Goal: Task Accomplishment & Management: Manage account settings

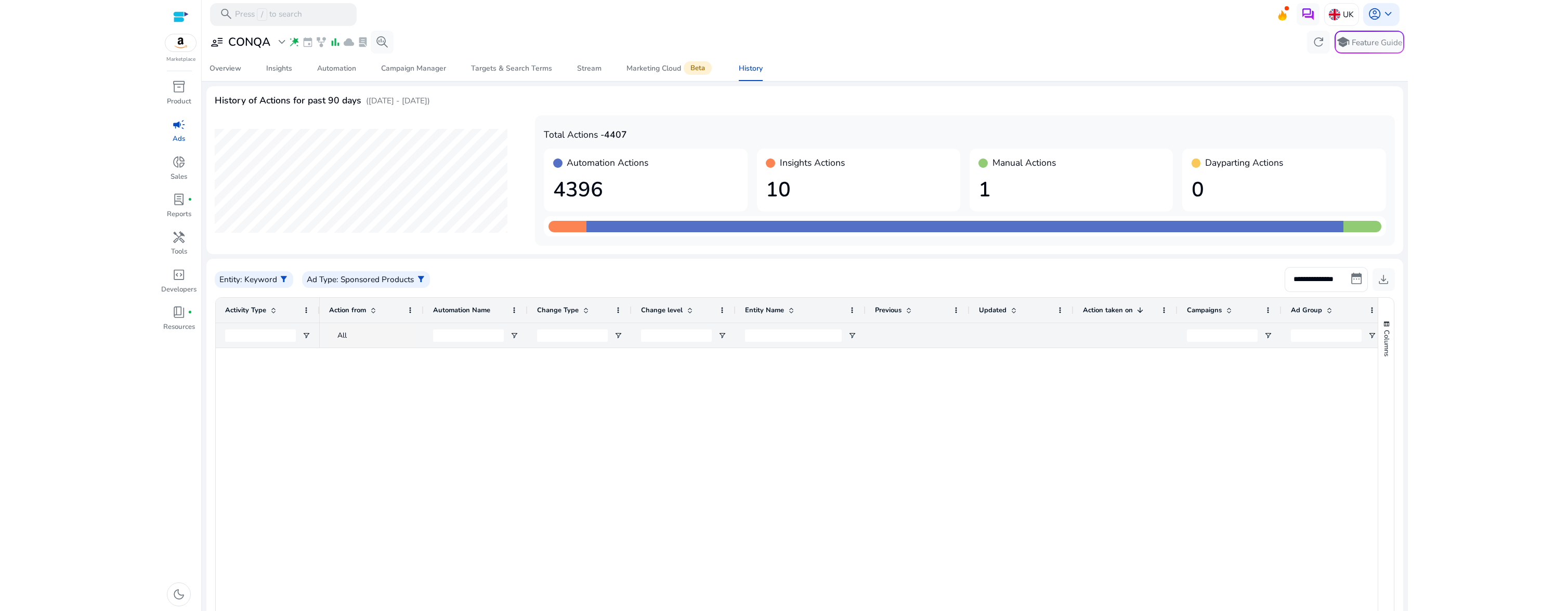
scroll to position [3489, 0]
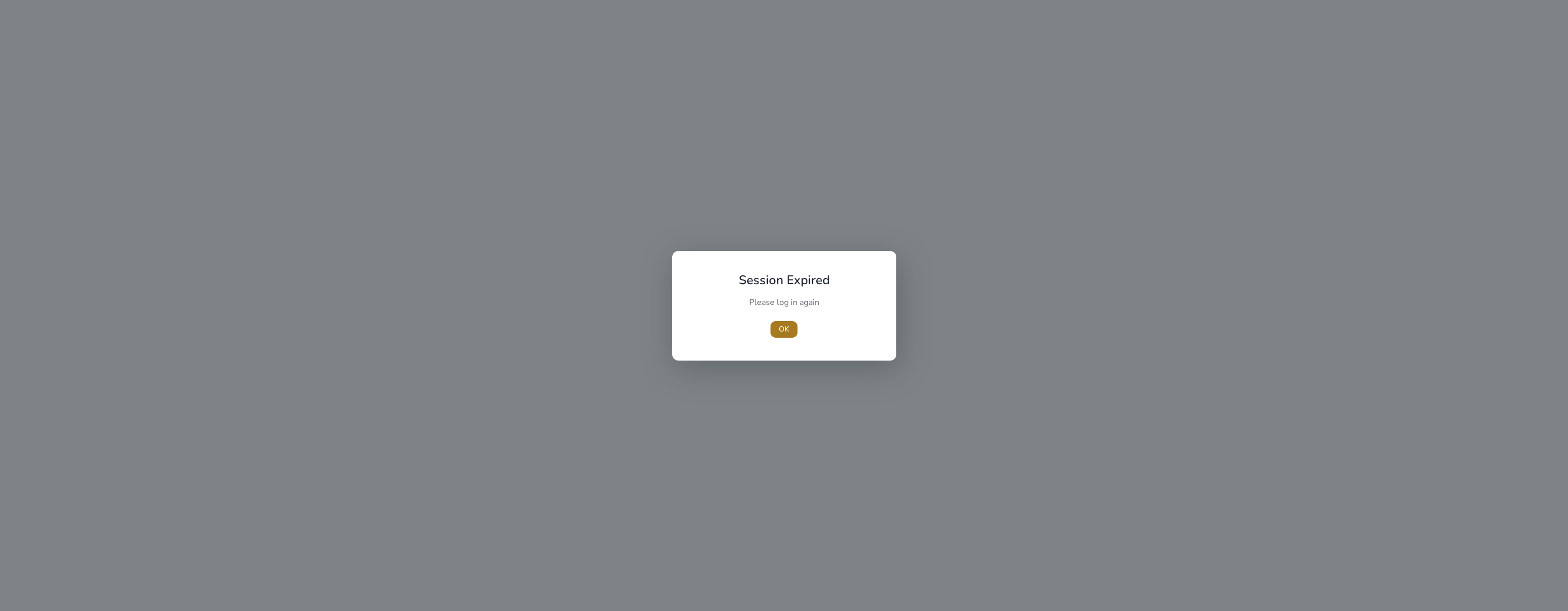
click at [781, 328] on span "OK" at bounding box center [784, 329] width 10 height 11
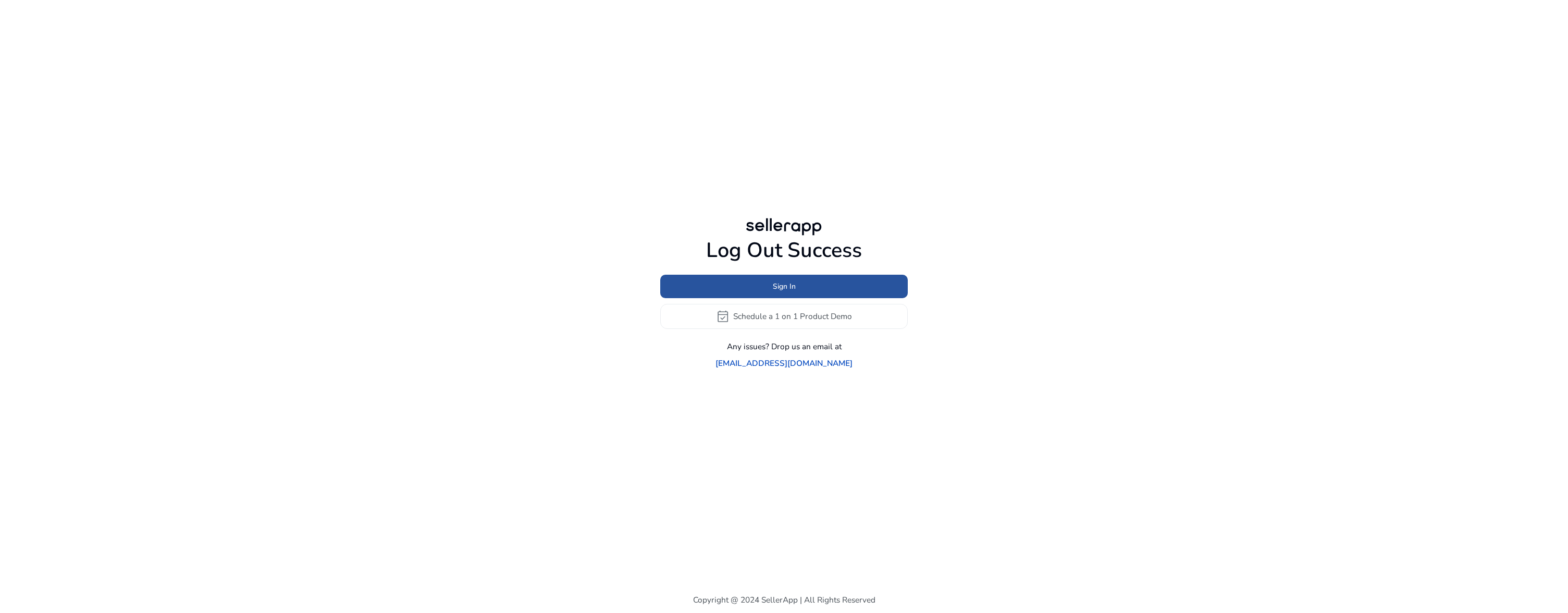
click at [787, 299] on span at bounding box center [783, 286] width 247 height 25
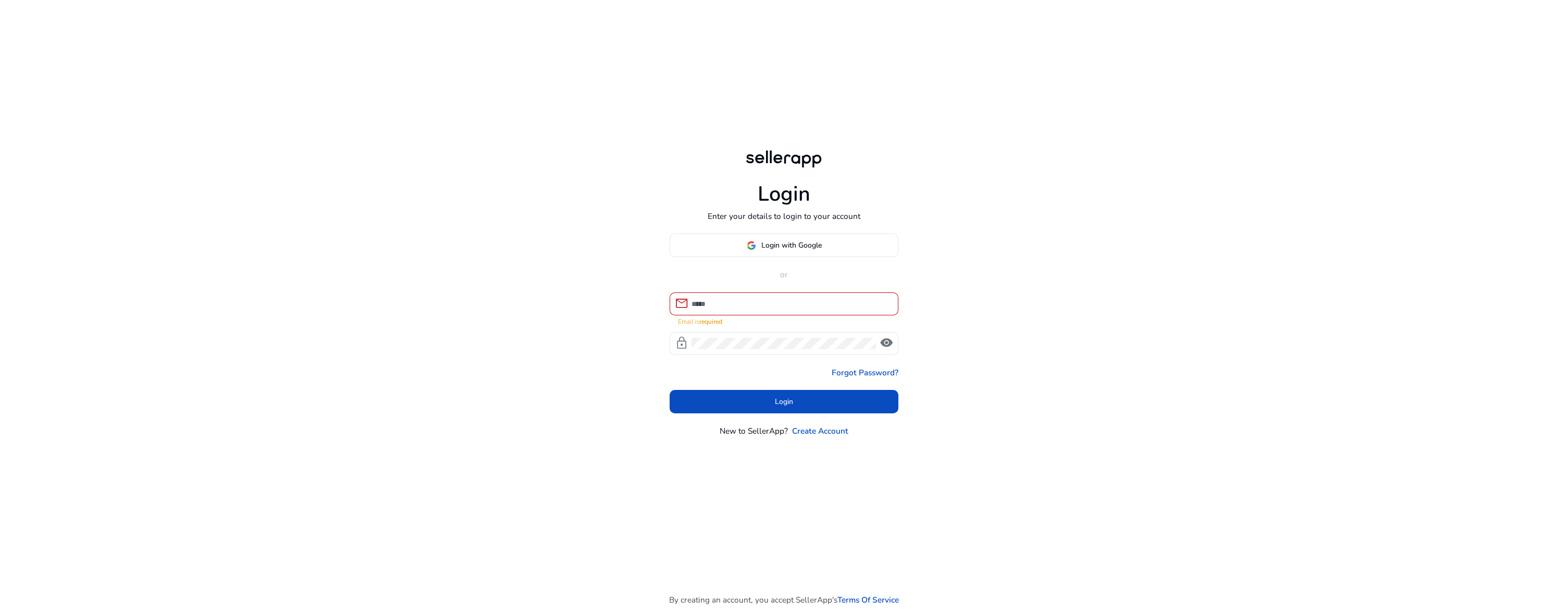
type input "**********"
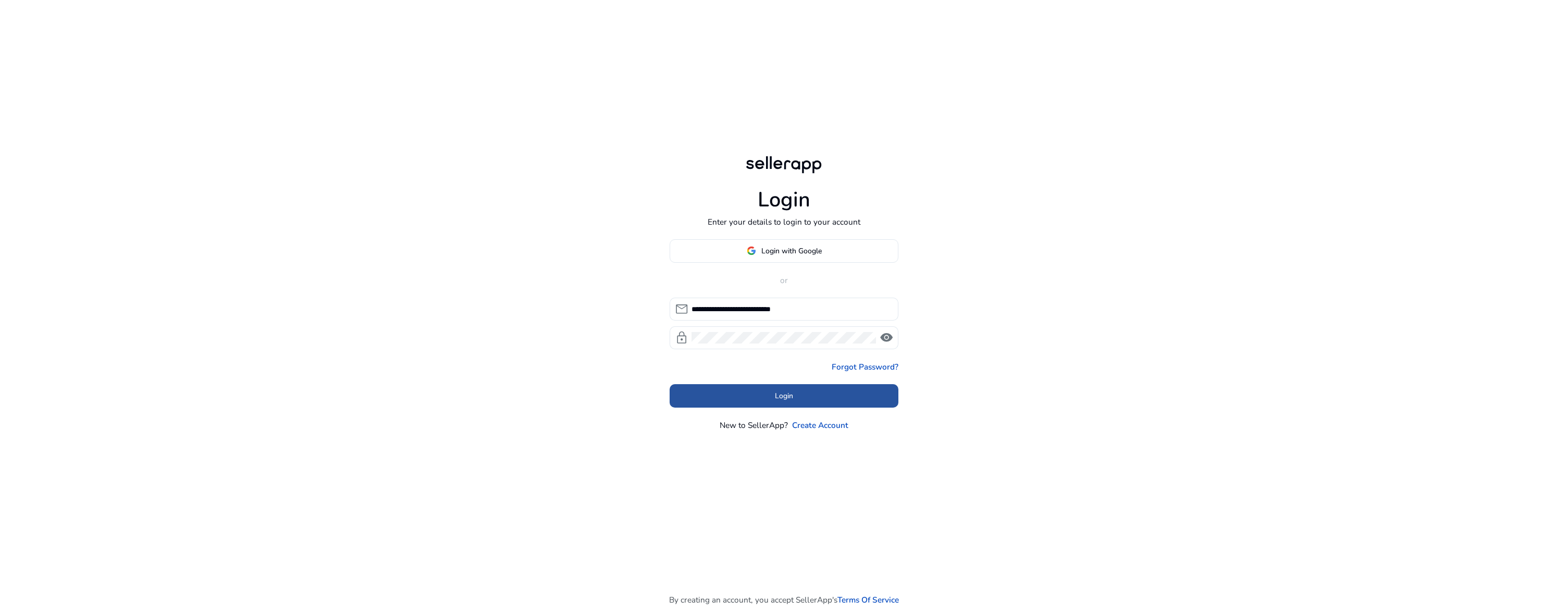
click at [801, 394] on span at bounding box center [784, 396] width 229 height 25
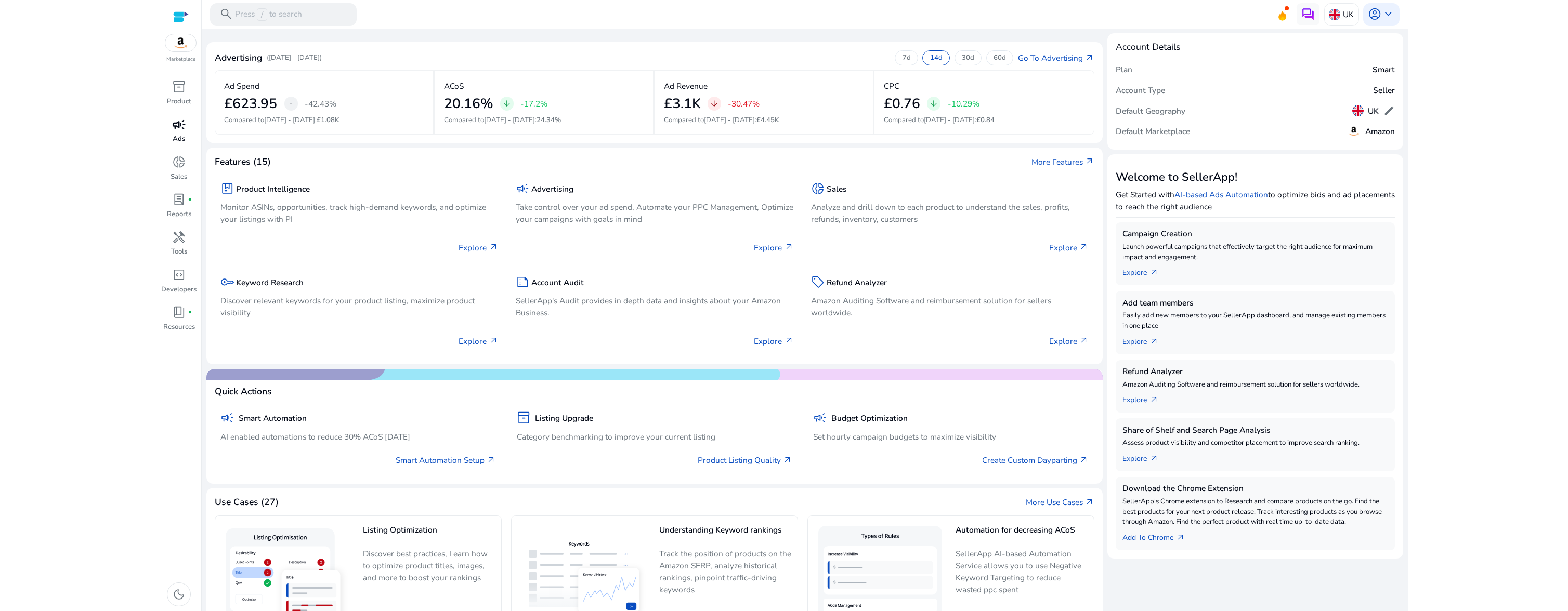
click at [174, 123] on span "campaign" at bounding box center [179, 124] width 14 height 14
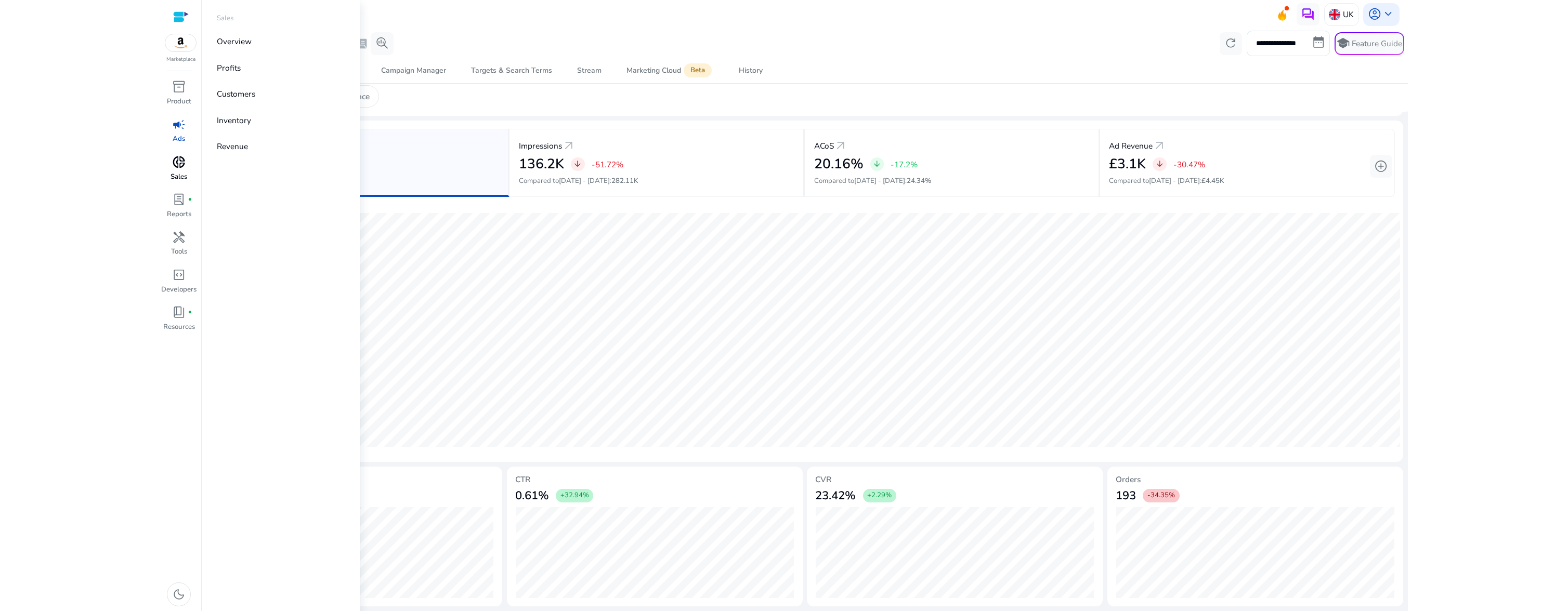
click at [180, 165] on span "donut_small" at bounding box center [179, 162] width 14 height 14
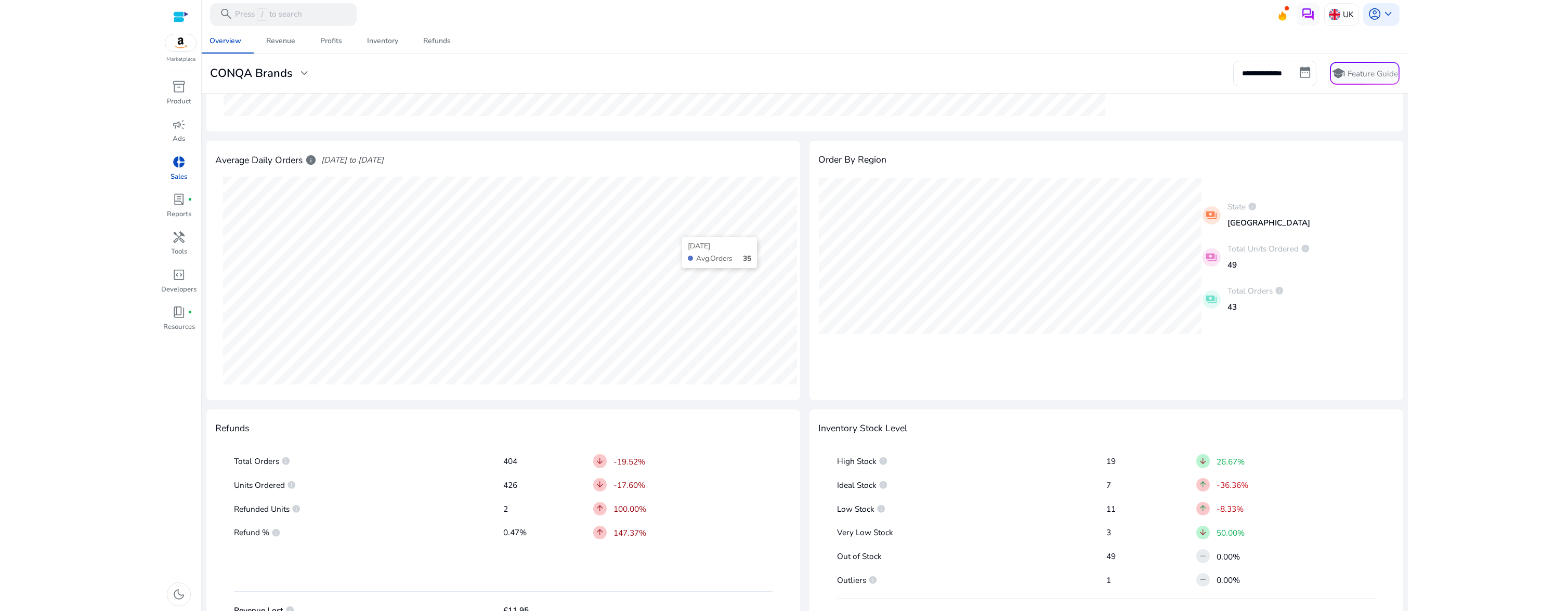
scroll to position [312, 0]
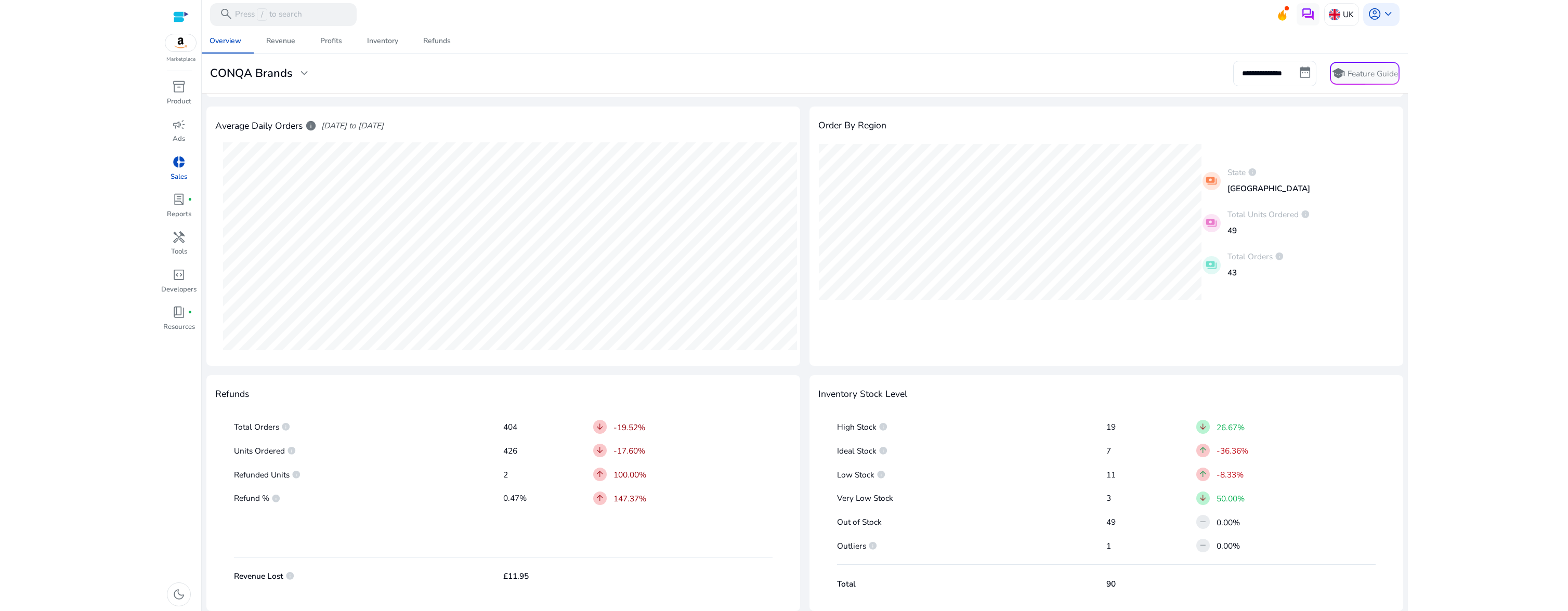
drag, startPoint x: 1103, startPoint y: 429, endPoint x: 1124, endPoint y: 427, distance: 21.1
click at [1124, 427] on div "High Stock info 19 arrow_downward 26.67%" at bounding box center [1106, 427] width 539 height 20
click at [1125, 431] on p "19" at bounding box center [1151, 427] width 90 height 12
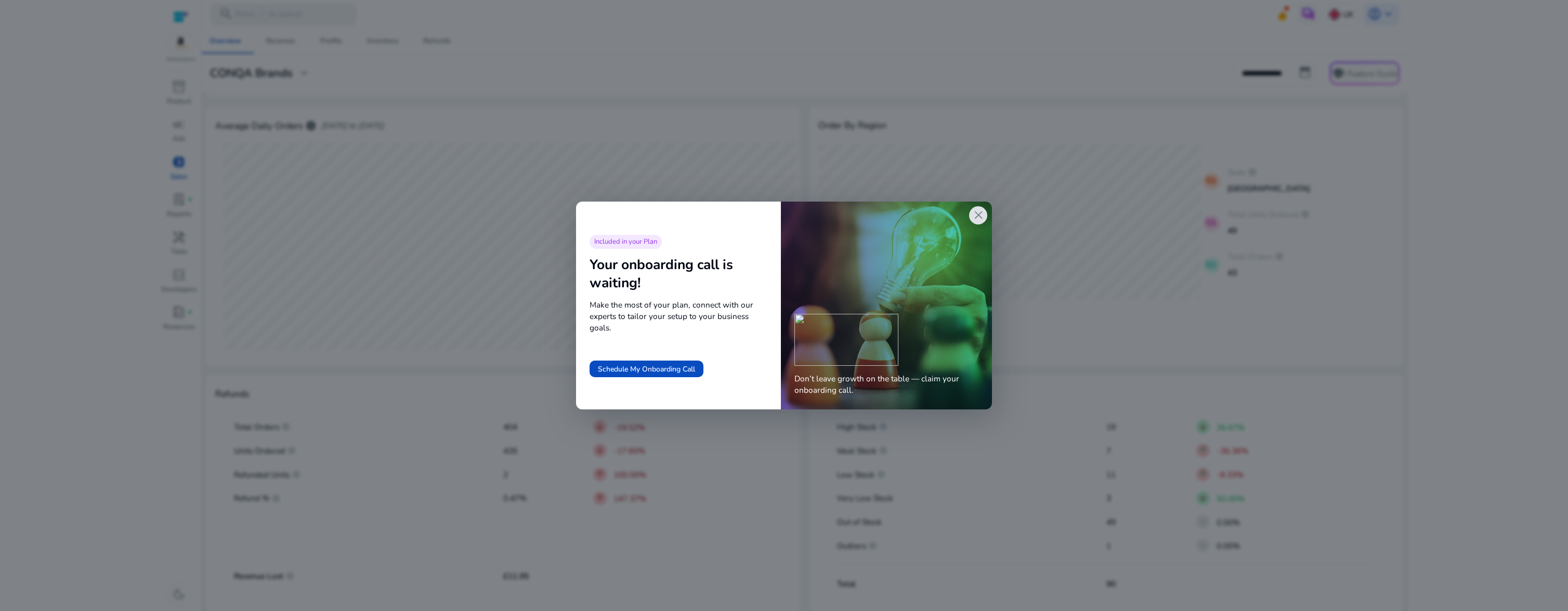
click at [981, 215] on span "close" at bounding box center [978, 215] width 14 height 14
